Goal: Find specific page/section: Find specific page/section

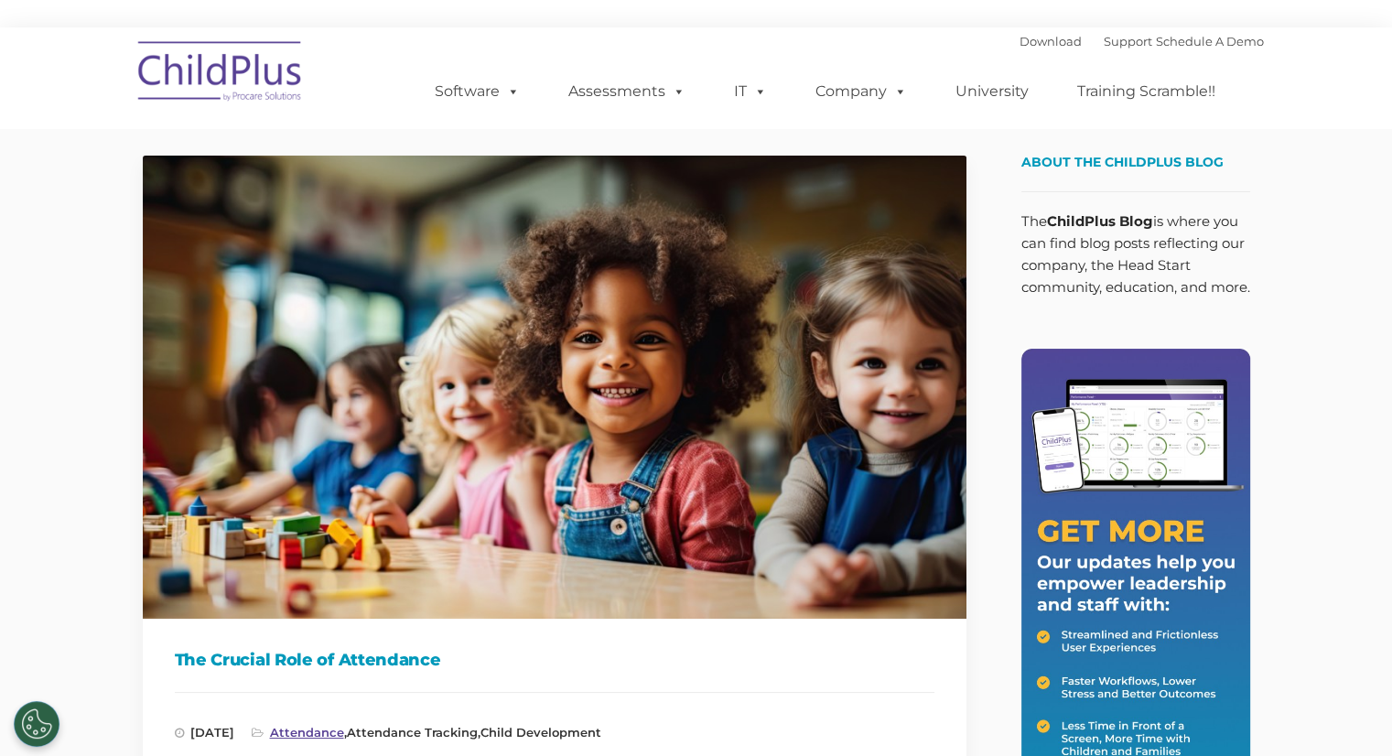
click at [340, 726] on link "Attendance" at bounding box center [307, 732] width 74 height 15
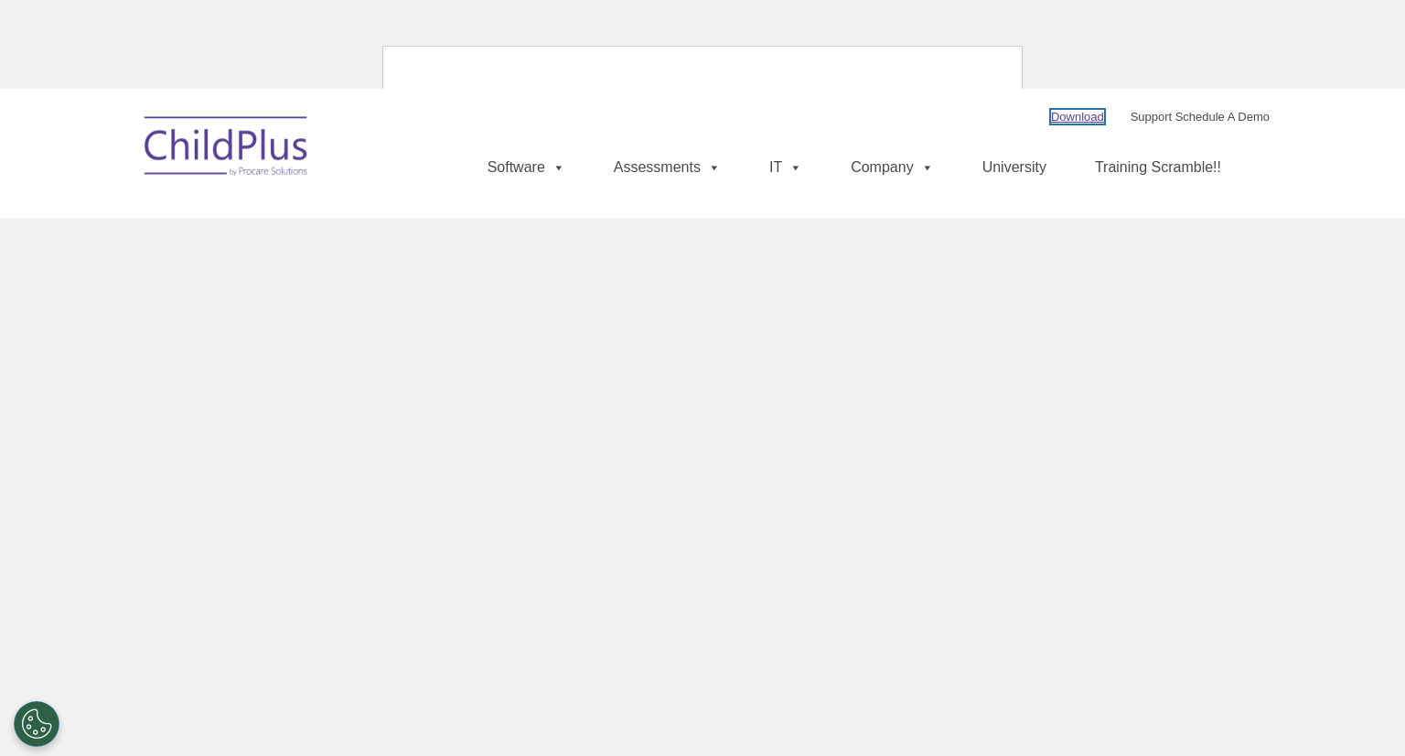
click at [1053, 111] on link "Download" at bounding box center [1077, 117] width 53 height 14
